Goal: Information Seeking & Learning: Learn about a topic

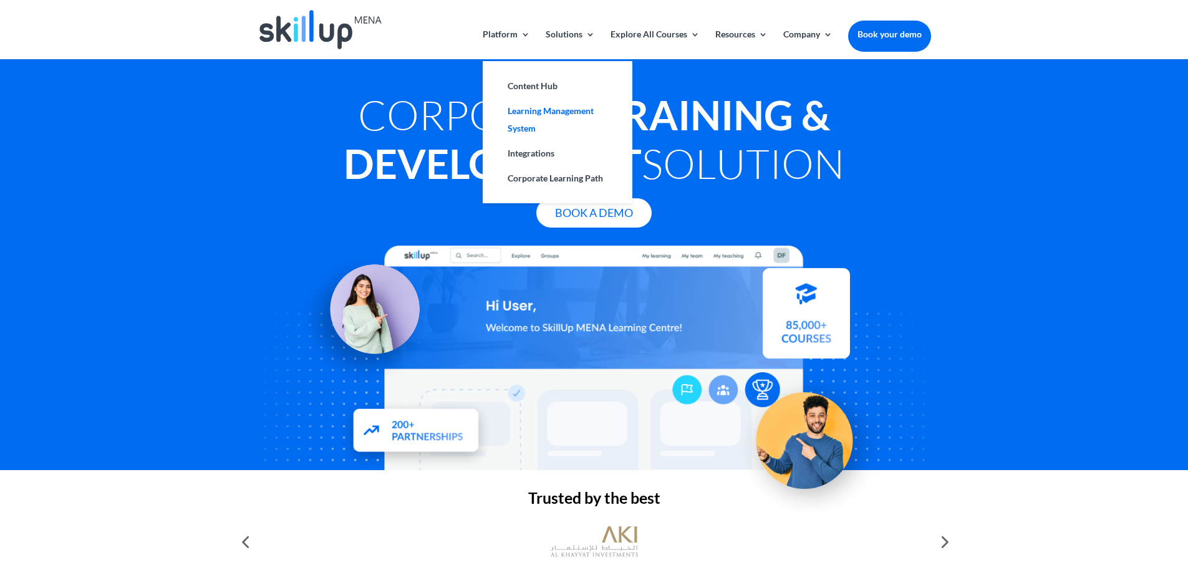
click at [513, 118] on link "Learning Management System" at bounding box center [557, 120] width 125 height 42
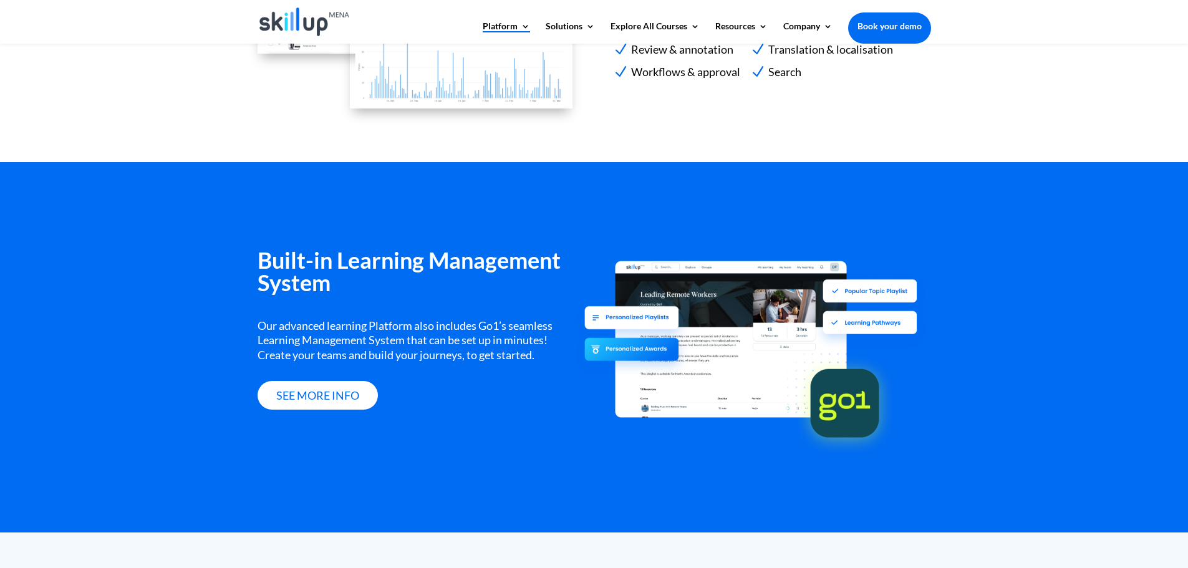
scroll to position [1401, 0]
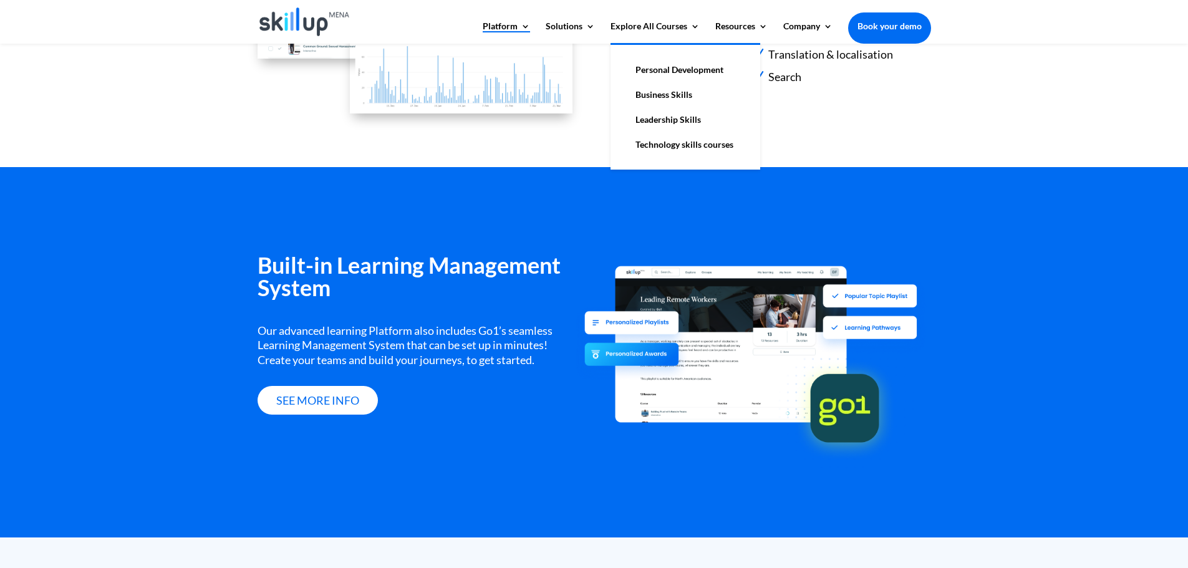
click at [652, 69] on link "Personal Development" at bounding box center [685, 69] width 125 height 25
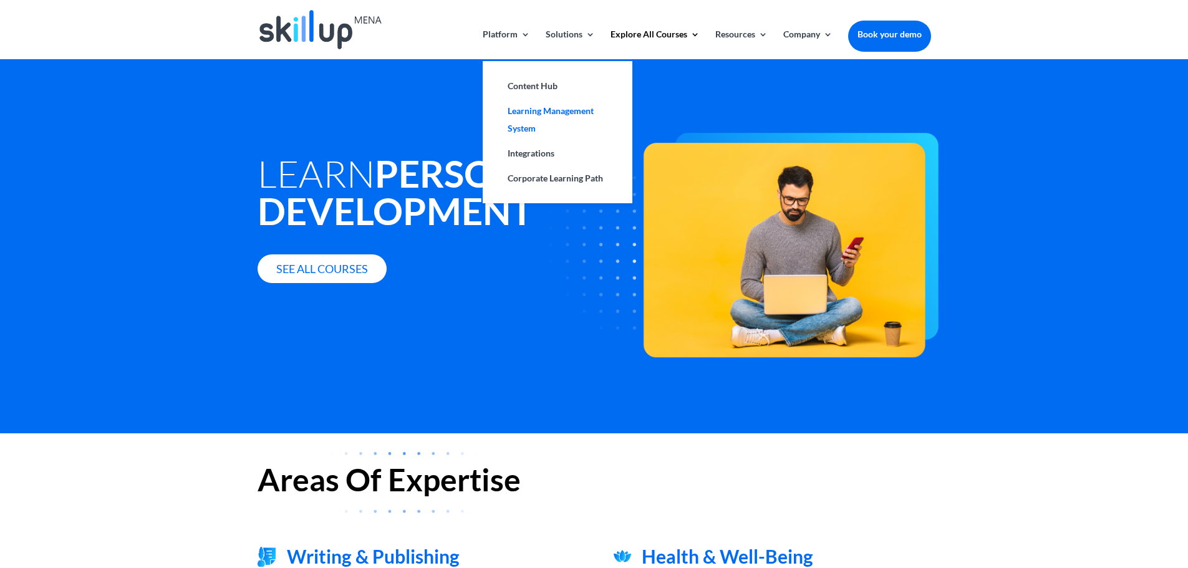
click at [530, 110] on link "Learning Management System" at bounding box center [557, 120] width 125 height 42
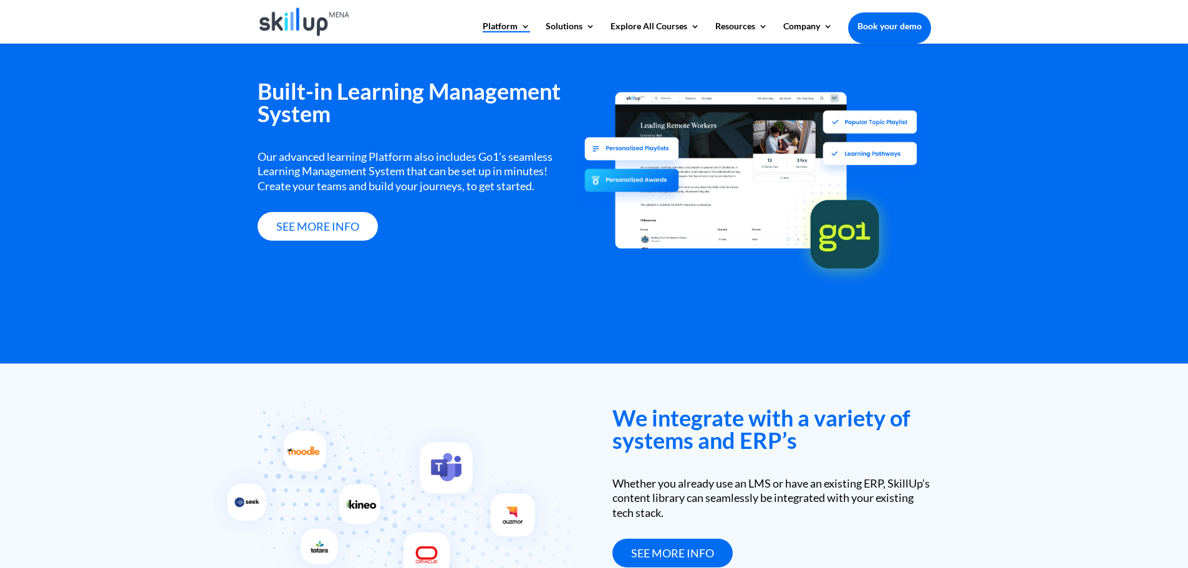
scroll to position [1526, 0]
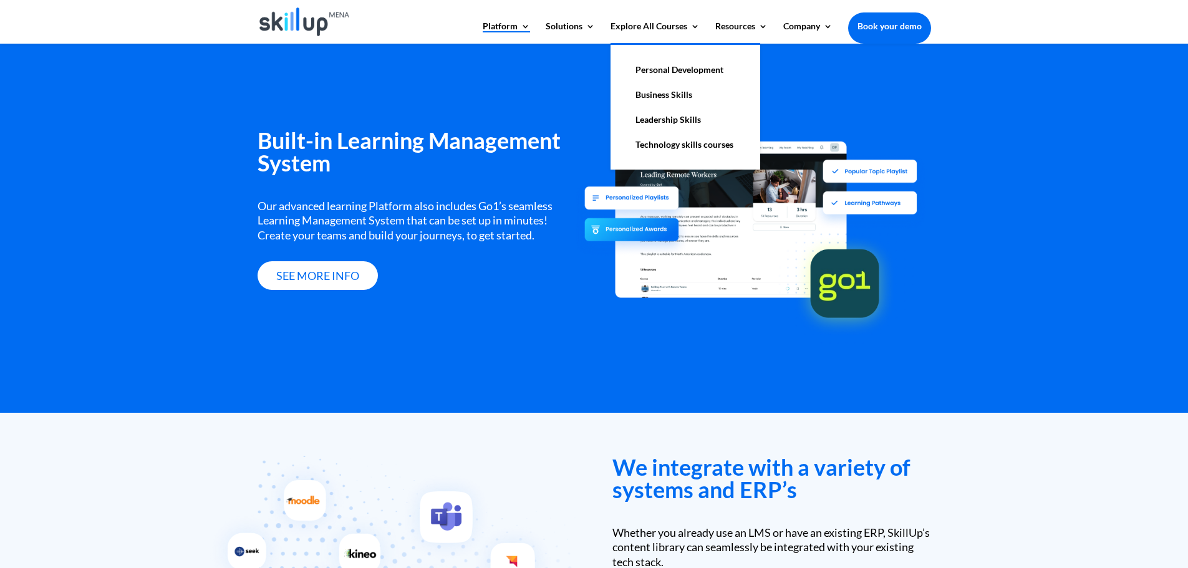
click at [655, 71] on link "Personal Development" at bounding box center [685, 69] width 125 height 25
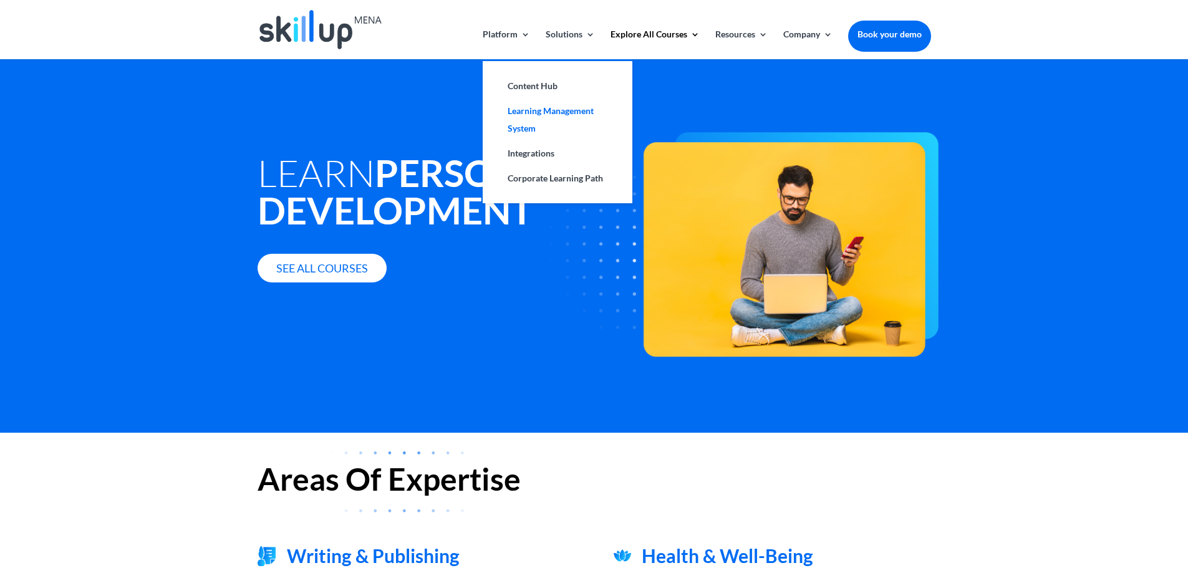
click at [541, 110] on link "Learning Management System" at bounding box center [557, 120] width 125 height 42
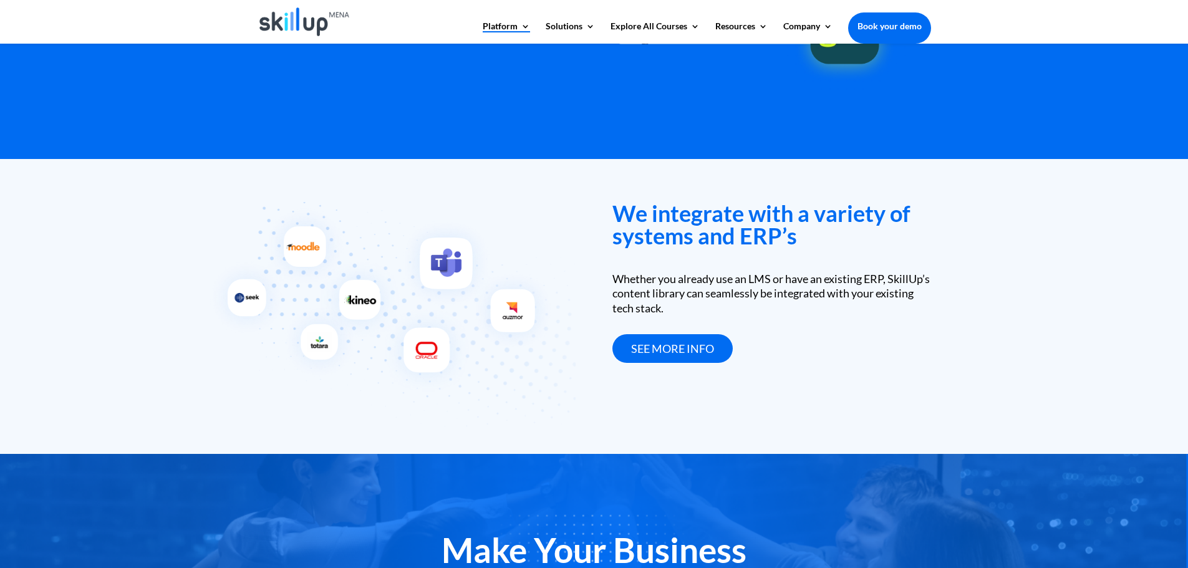
scroll to position [1774, 0]
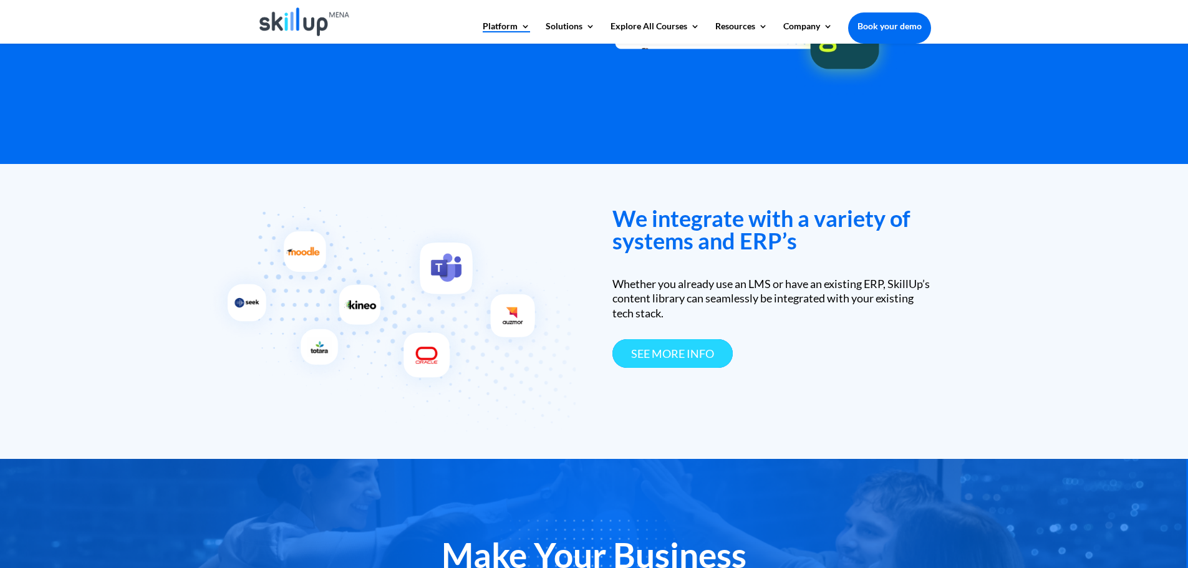
drag, startPoint x: 698, startPoint y: 358, endPoint x: 681, endPoint y: 358, distance: 16.8
click at [697, 358] on link "see more info" at bounding box center [672, 353] width 120 height 29
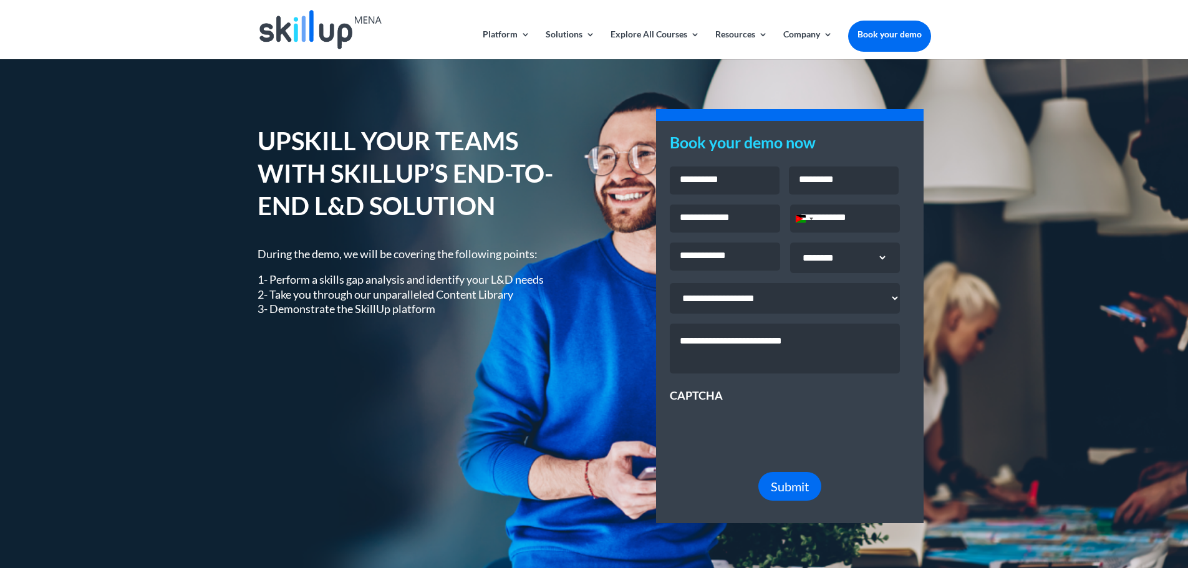
click at [530, 102] on div "UPSKILL YOUR TEAMS WITH SKILLUP’S END-TO-END L&D SOLUTION During the demo, we w…" at bounding box center [594, 323] width 1188 height 528
click at [1063, 227] on div "UPSKILL YOUR TEAMS WITH SKILLUP’S END-TO-END L&D SOLUTION During the demo, we w…" at bounding box center [594, 323] width 1188 height 528
